Goal: Information Seeking & Learning: Learn about a topic

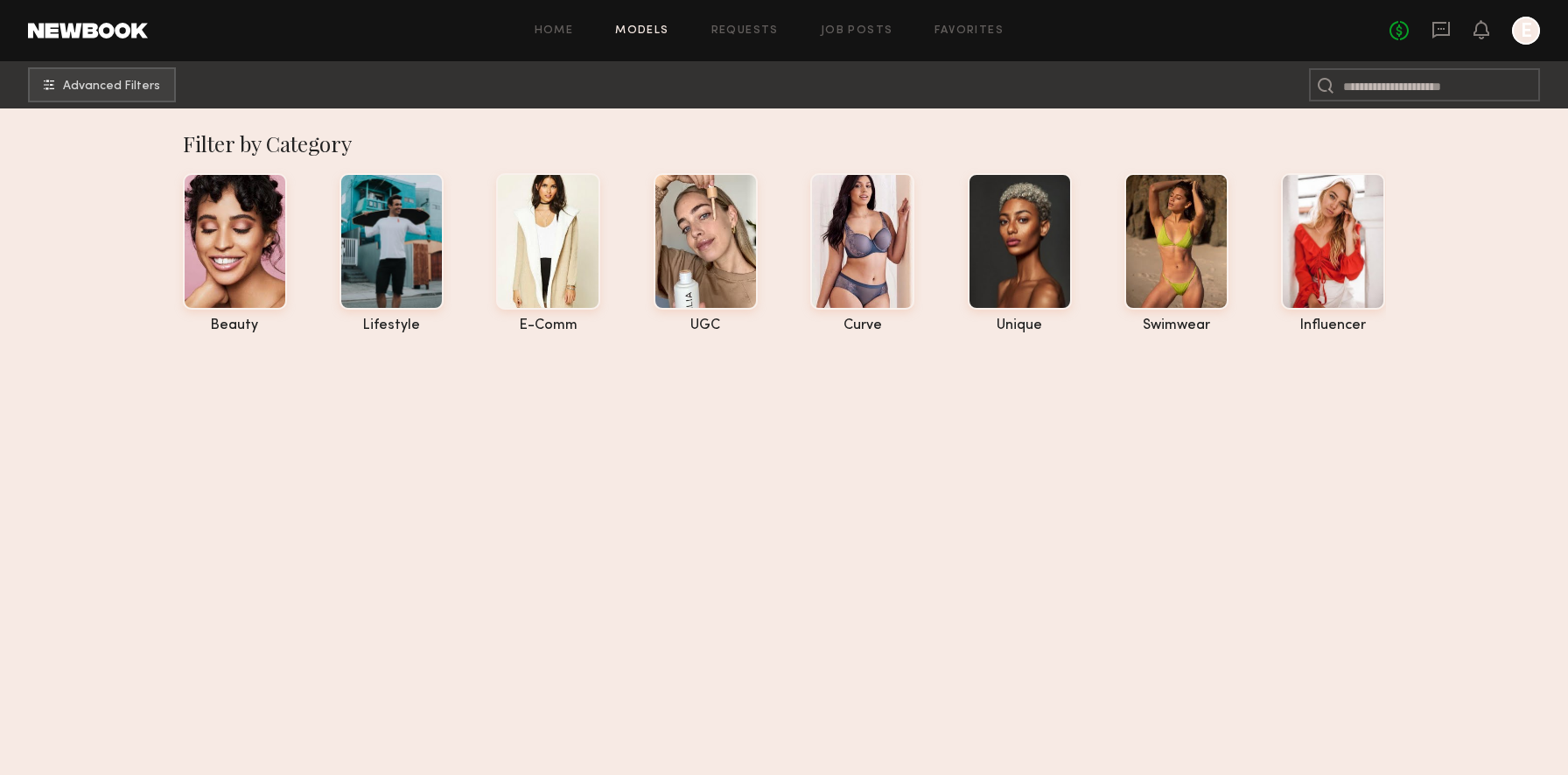
scroll to position [24399, 0]
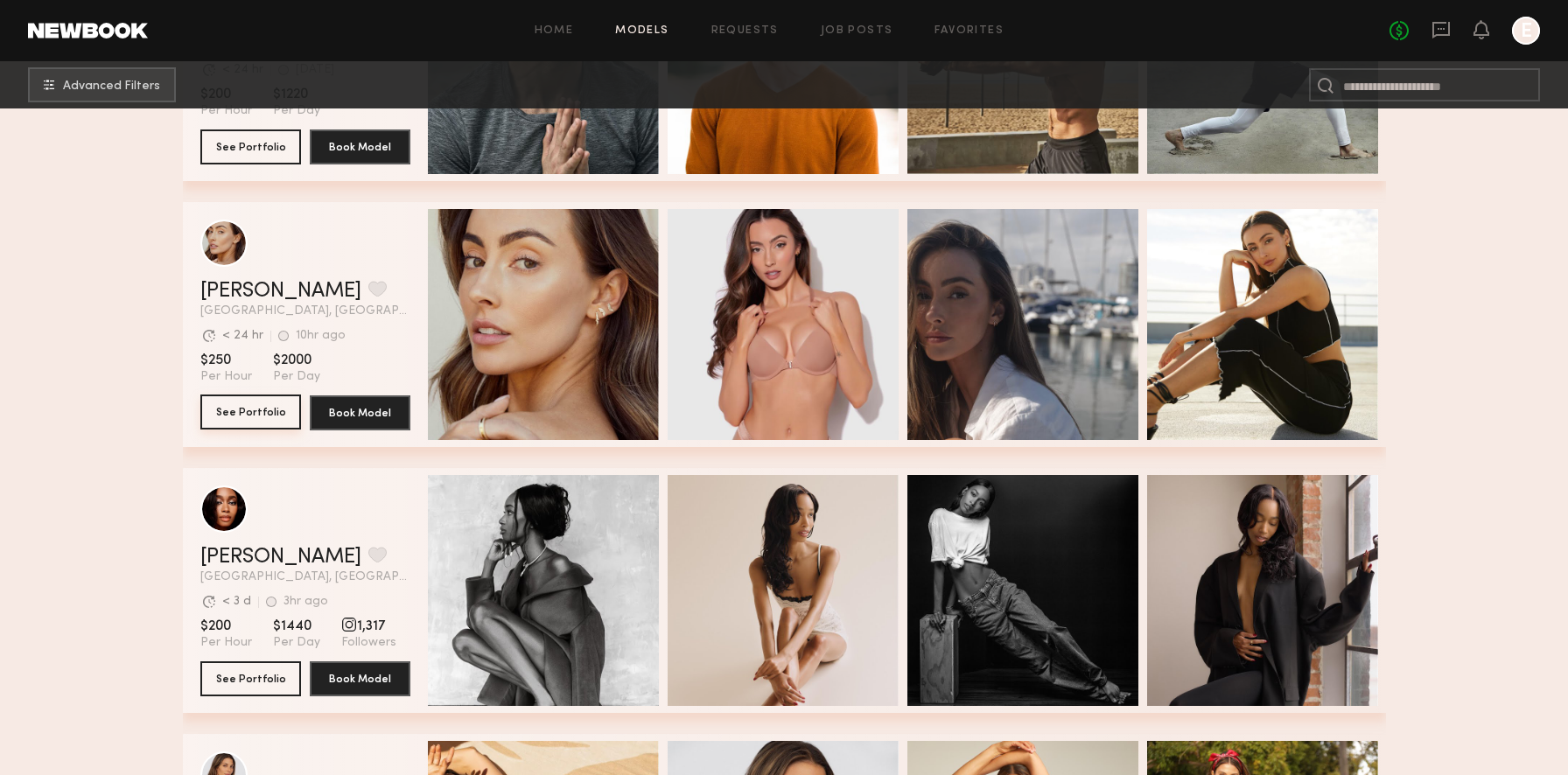
click at [257, 418] on button "See Portfolio" at bounding box center [250, 412] width 101 height 35
click at [298, 286] on link "[PERSON_NAME]" at bounding box center [281, 291] width 161 height 21
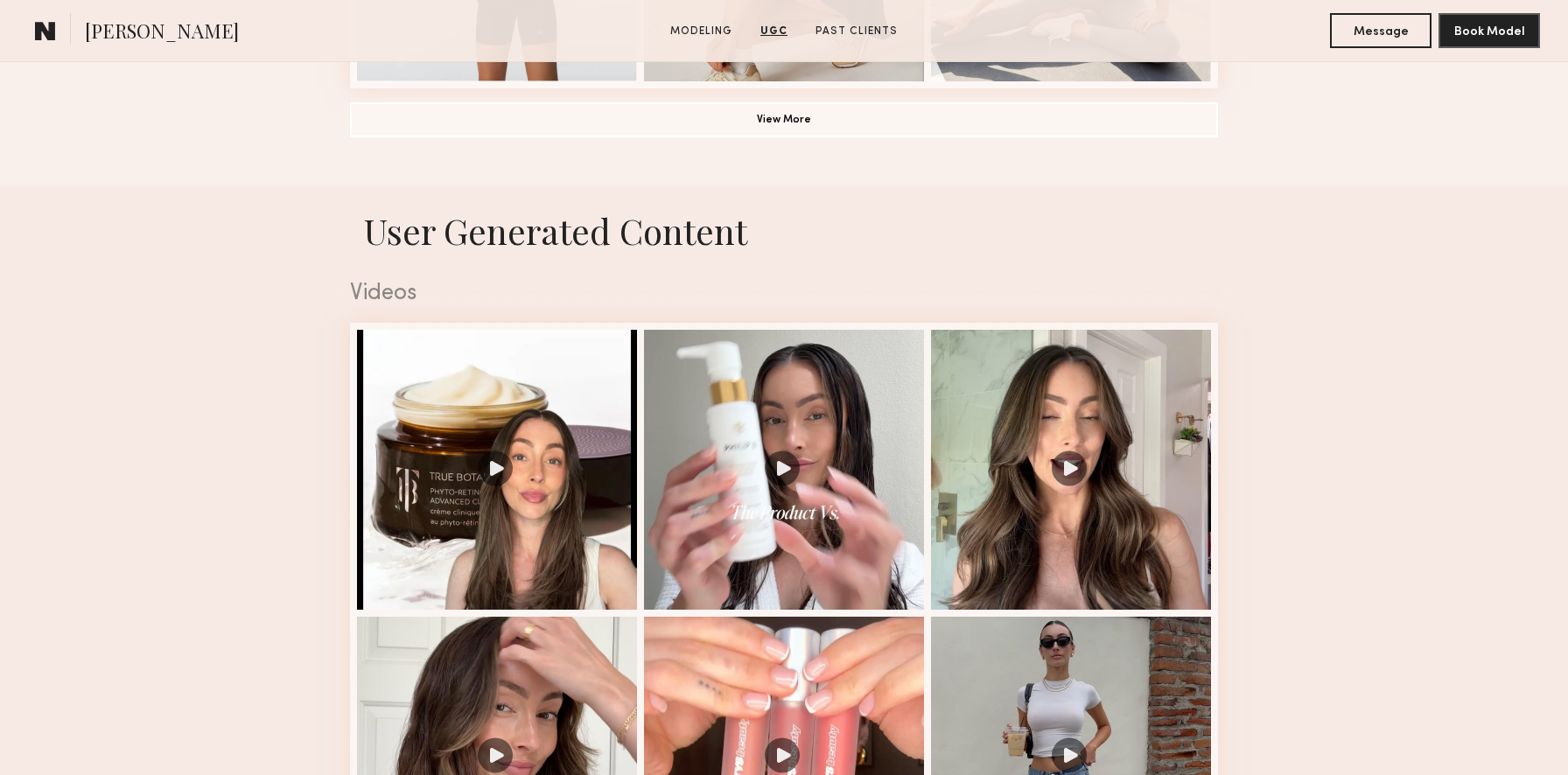
scroll to position [1581, 0]
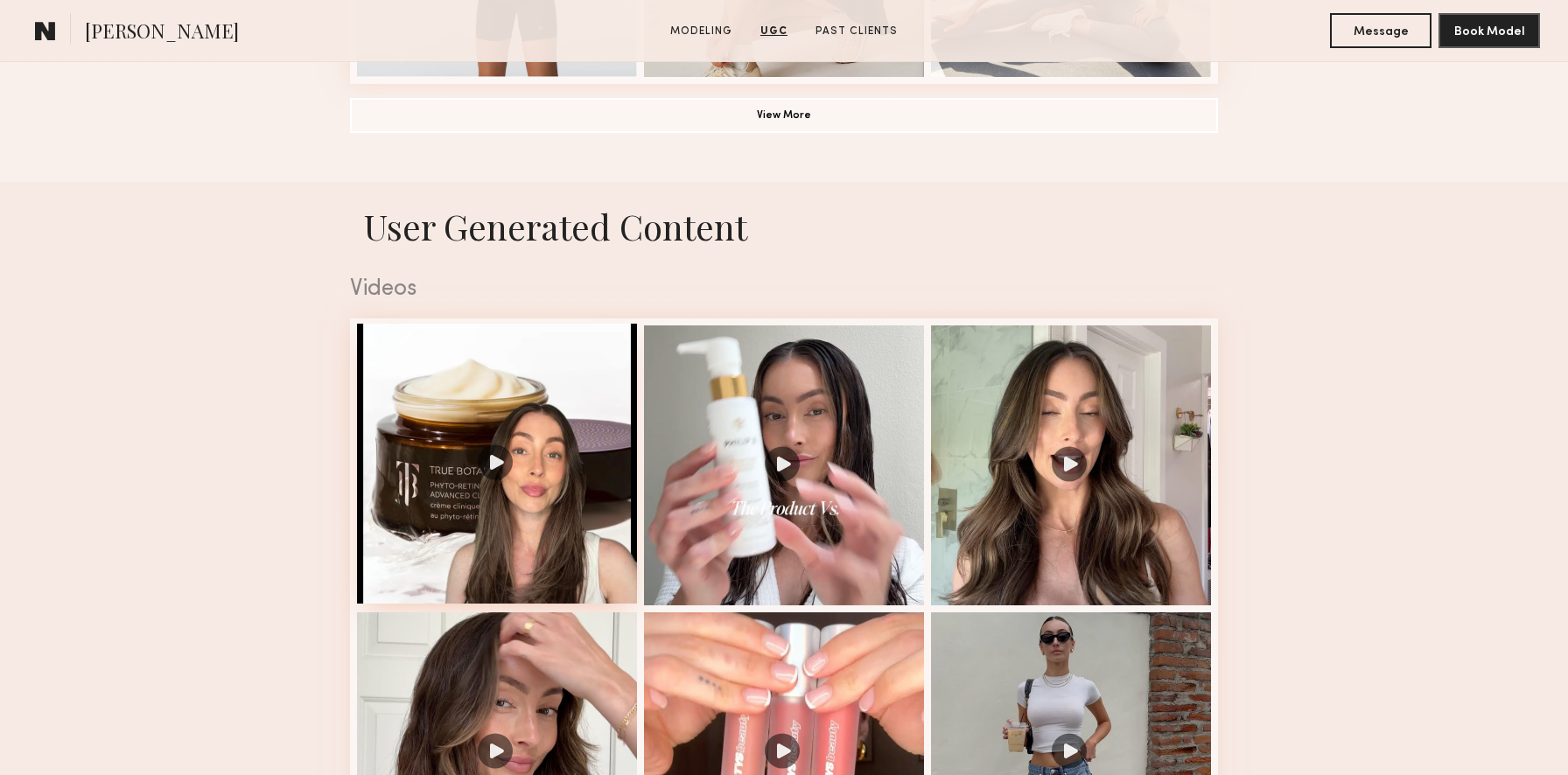
click at [556, 384] on div at bounding box center [497, 464] width 280 height 280
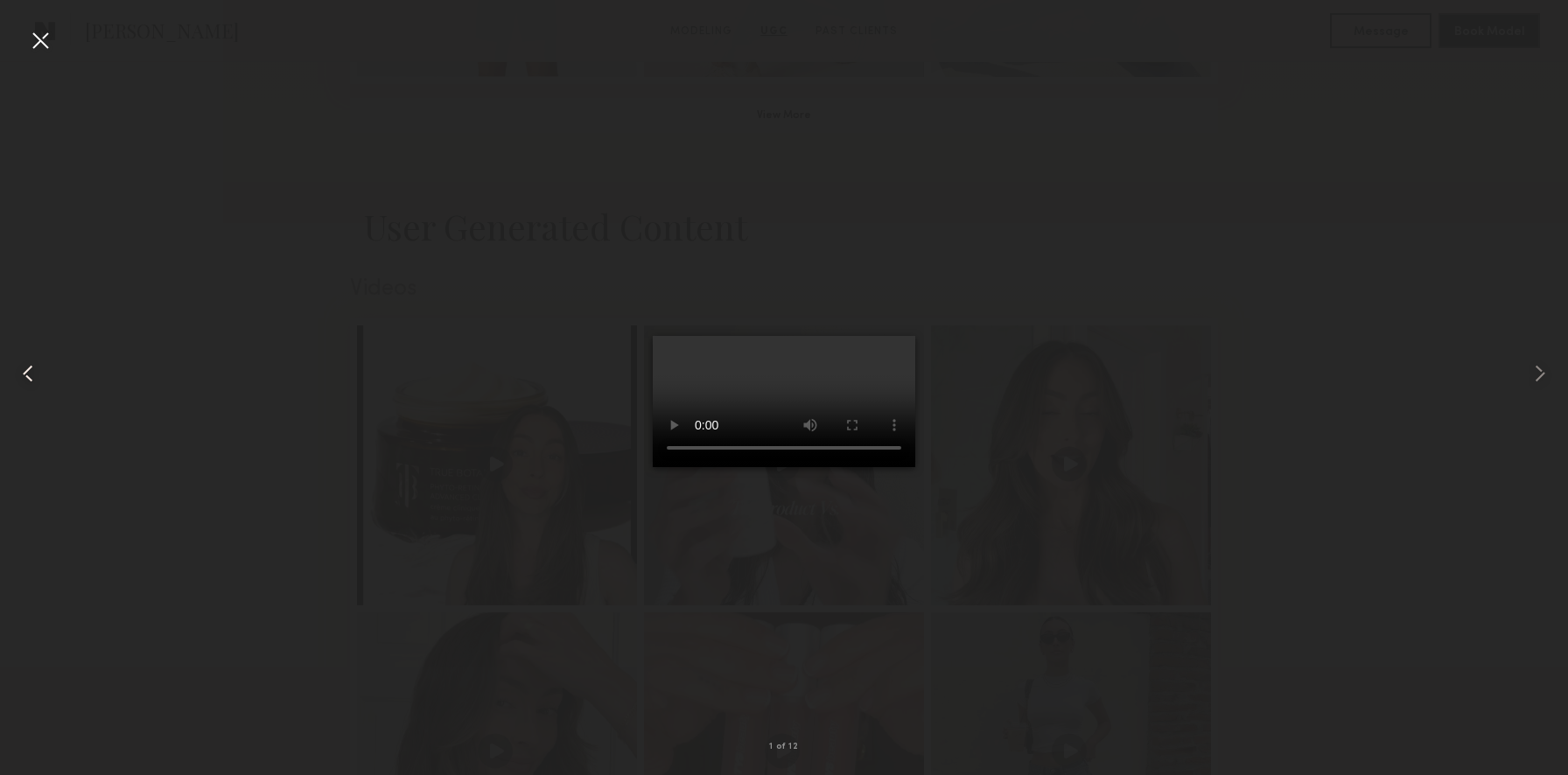
click at [35, 369] on common-icon at bounding box center [27, 374] width 28 height 28
click at [51, 39] on div at bounding box center [40, 40] width 28 height 28
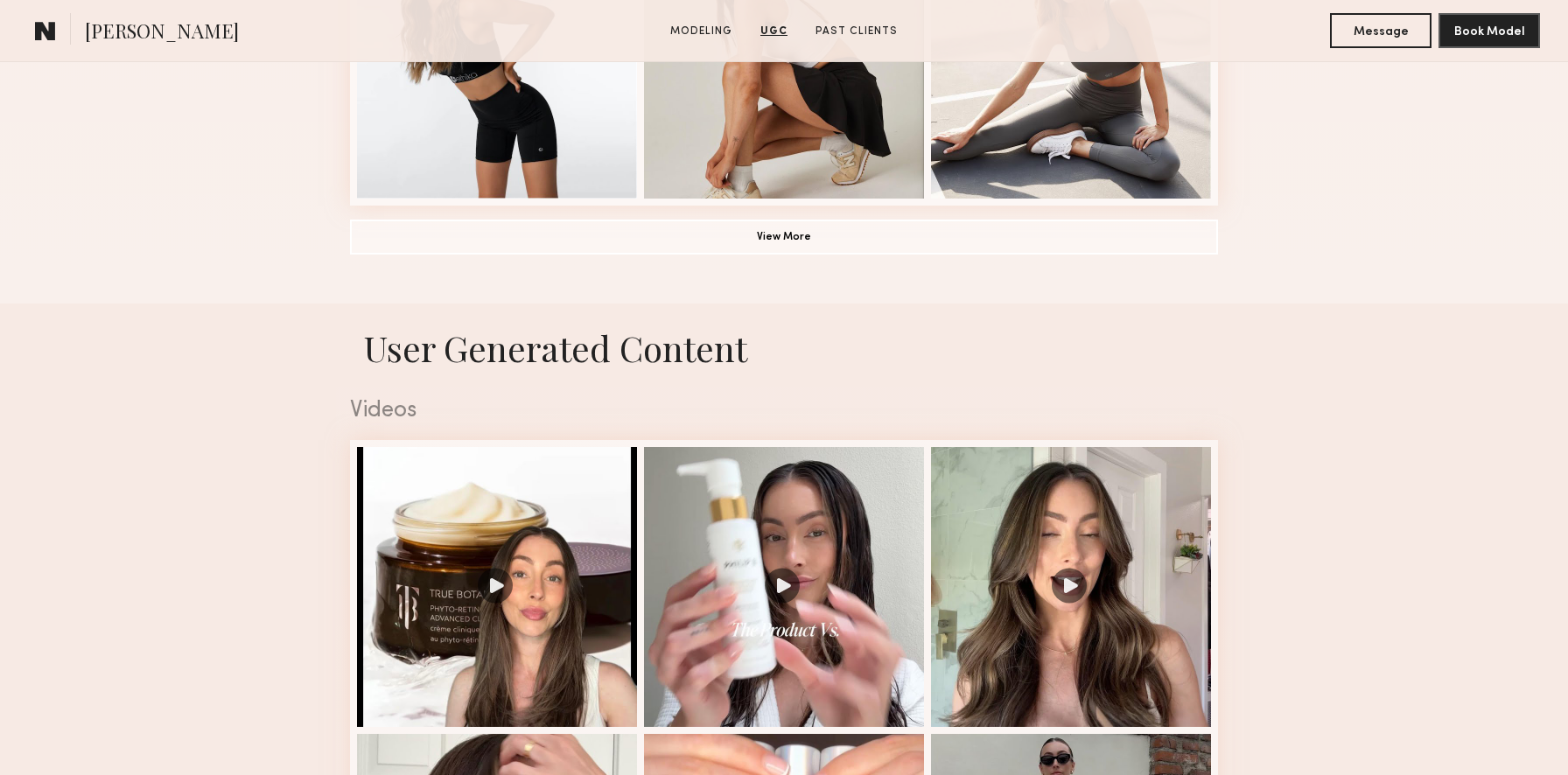
scroll to position [1431, 0]
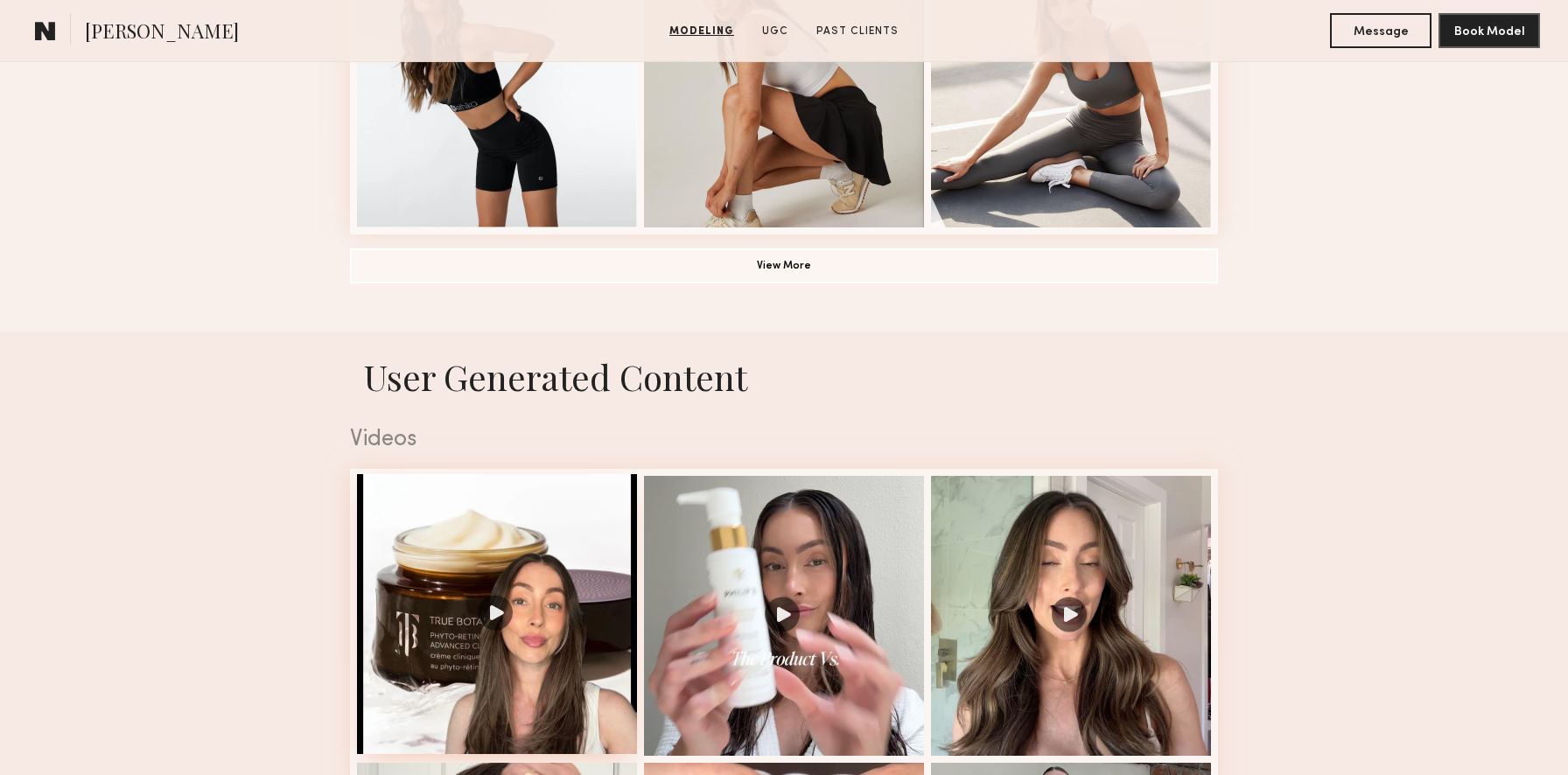
click at [579, 524] on div at bounding box center [497, 615] width 280 height 280
